Goal: Task Accomplishment & Management: Manage account settings

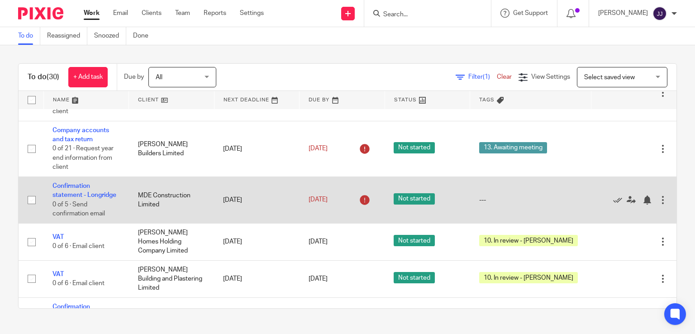
scroll to position [136, 0]
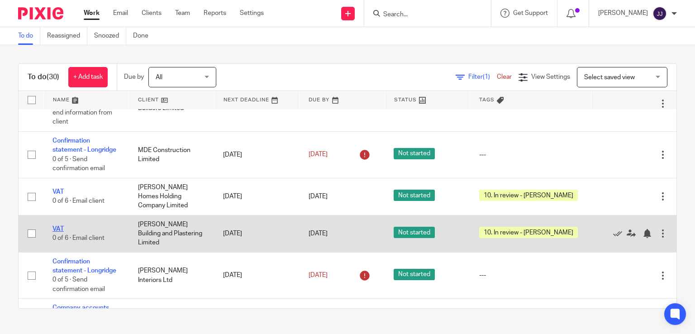
click at [56, 227] on link "VAT" at bounding box center [58, 229] width 11 height 6
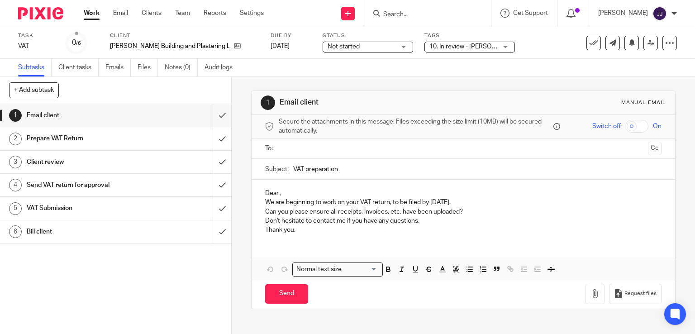
click at [478, 46] on span "10. In review - [PERSON_NAME]" at bounding box center [464, 47] width 68 height 10
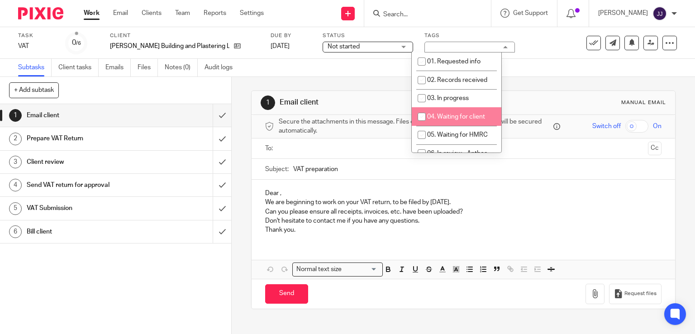
scroll to position [87, 0]
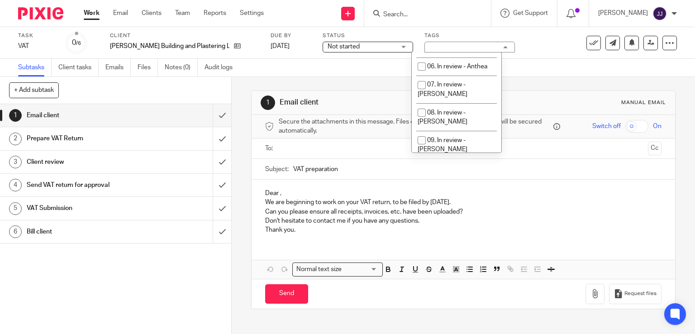
click at [458, 159] on li "10. In review - [PERSON_NAME]" at bounding box center [457, 173] width 90 height 28
checkbox input "false"
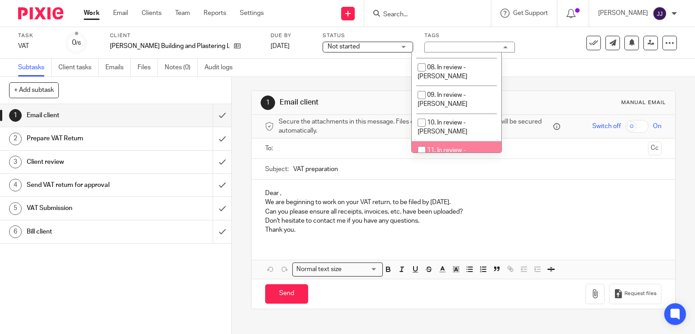
scroll to position [177, 0]
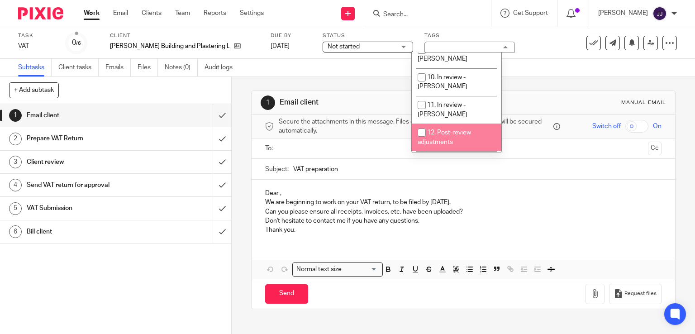
click at [454, 129] on span "12. Post-review adjustments" at bounding box center [444, 137] width 53 height 16
checkbox input "true"
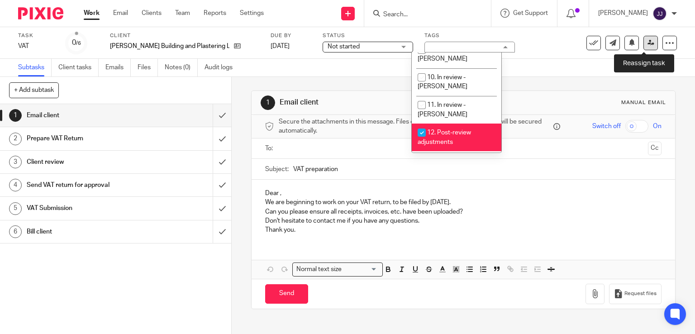
click at [648, 44] on icon at bounding box center [651, 42] width 7 height 7
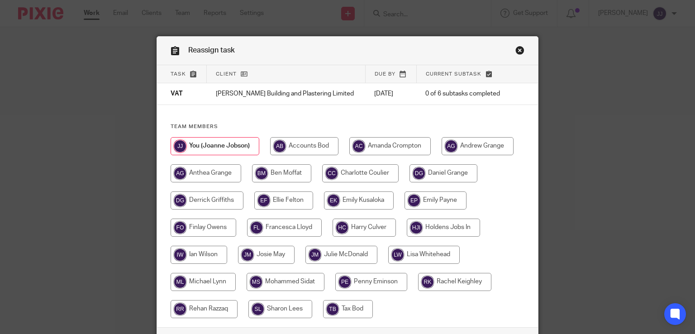
click at [287, 201] on input "radio" at bounding box center [283, 200] width 59 height 18
radio input "true"
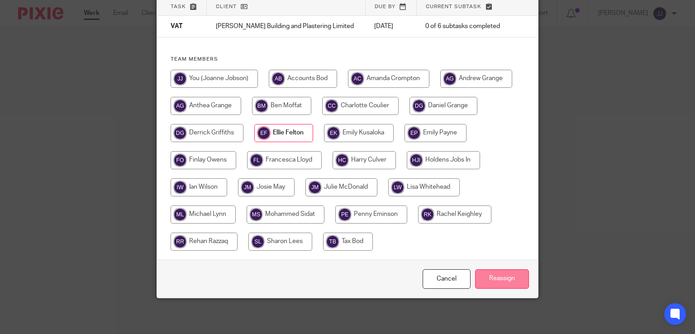
click at [489, 277] on input "Reassign" at bounding box center [502, 278] width 54 height 19
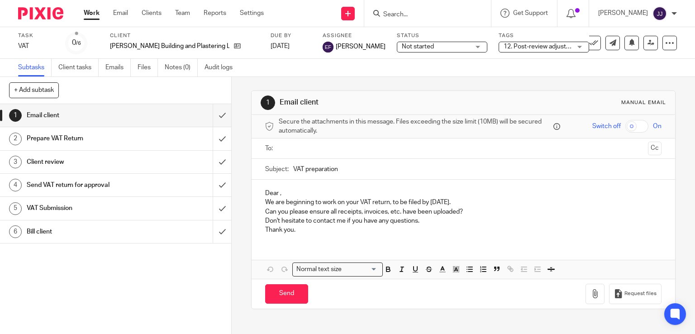
click at [94, 11] on link "Work" at bounding box center [92, 13] width 16 height 9
